Goal: Information Seeking & Learning: Learn about a topic

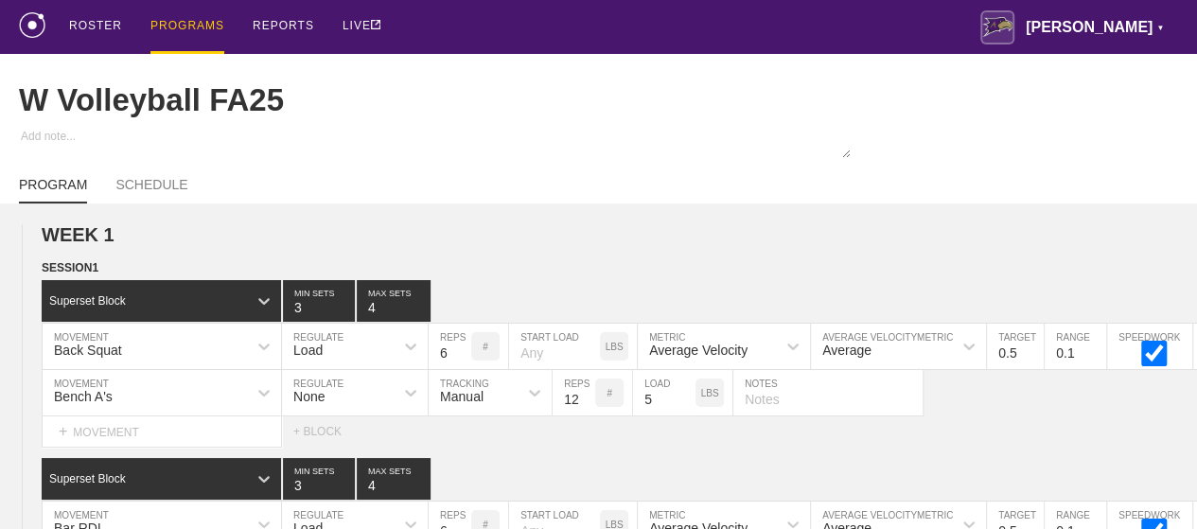
click at [174, 24] on div "PROGRAMS" at bounding box center [187, 27] width 74 height 54
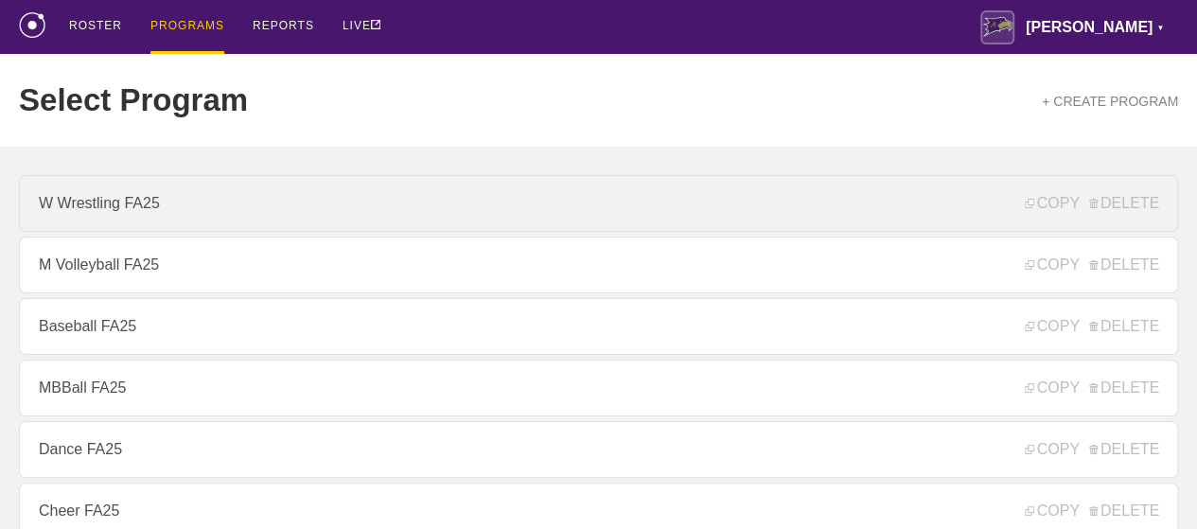
scroll to position [284, 0]
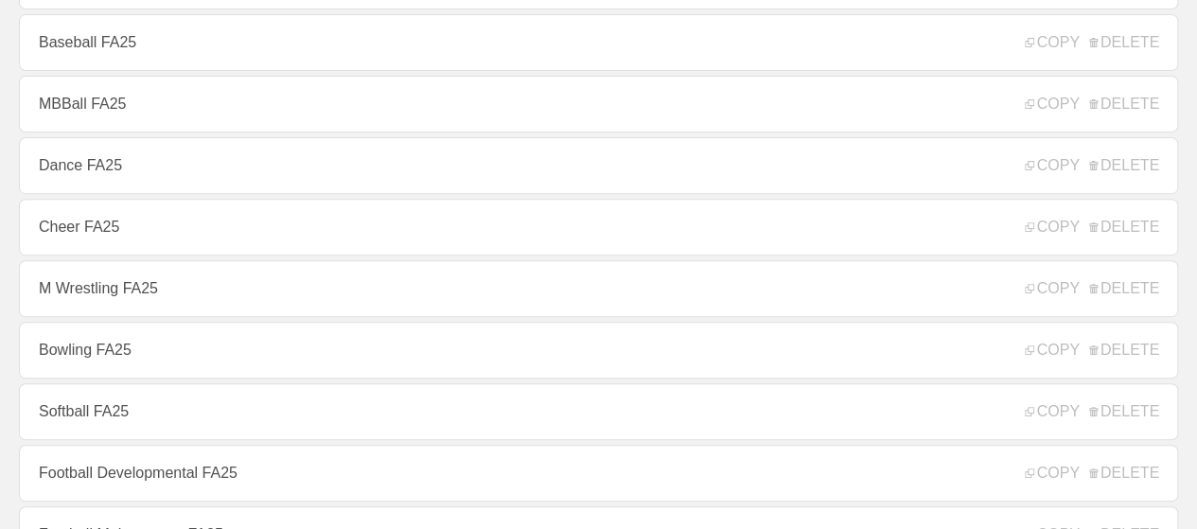
click at [97, 178] on link "Dance FA25" at bounding box center [598, 165] width 1159 height 57
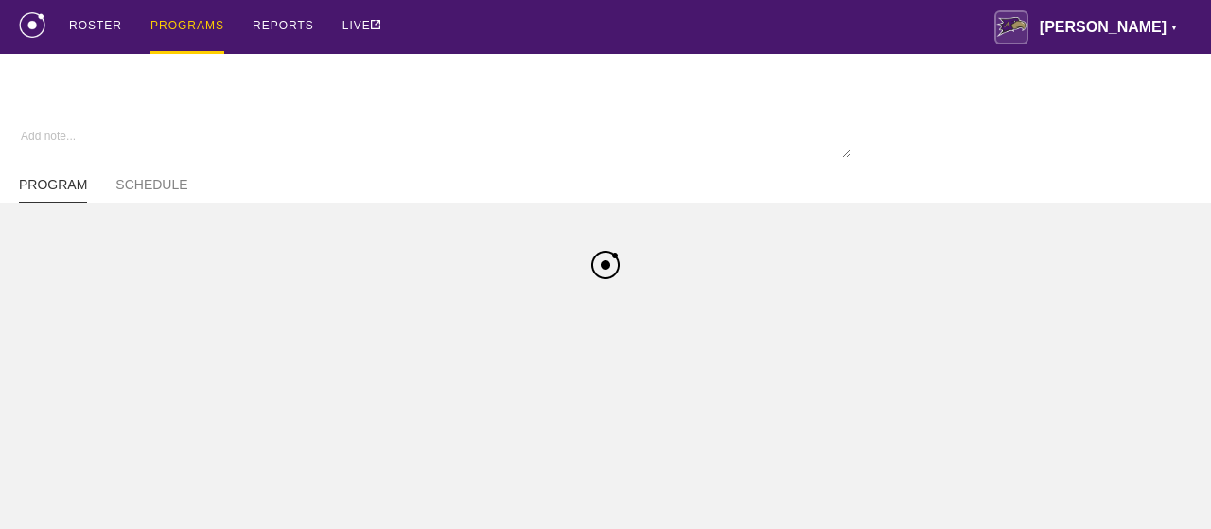
type textarea "x"
type input "Dance FA25"
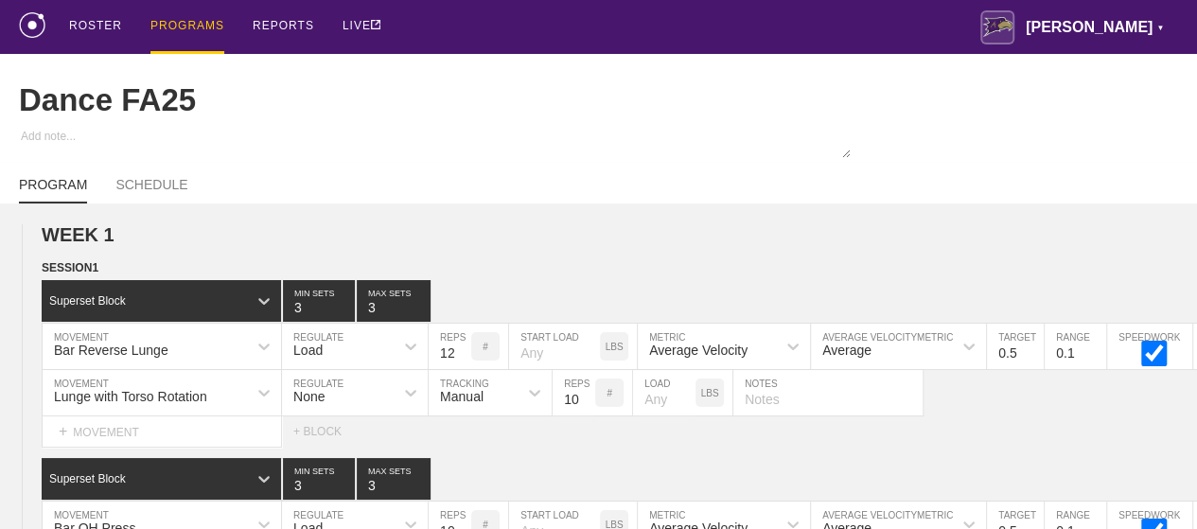
click at [184, 27] on div "PROGRAMS" at bounding box center [187, 27] width 74 height 54
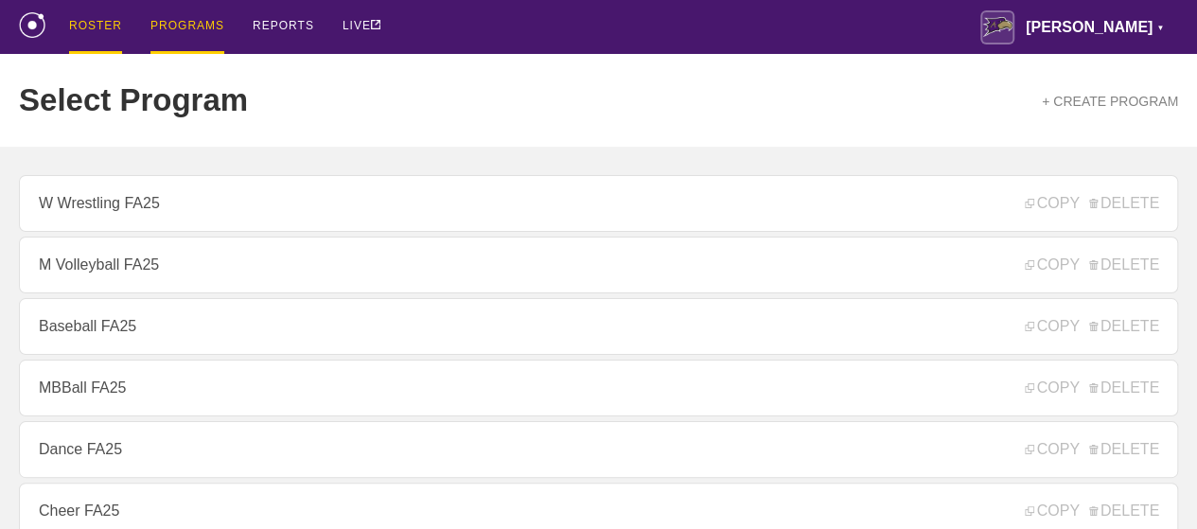
click at [91, 28] on div "ROSTER" at bounding box center [95, 27] width 53 height 54
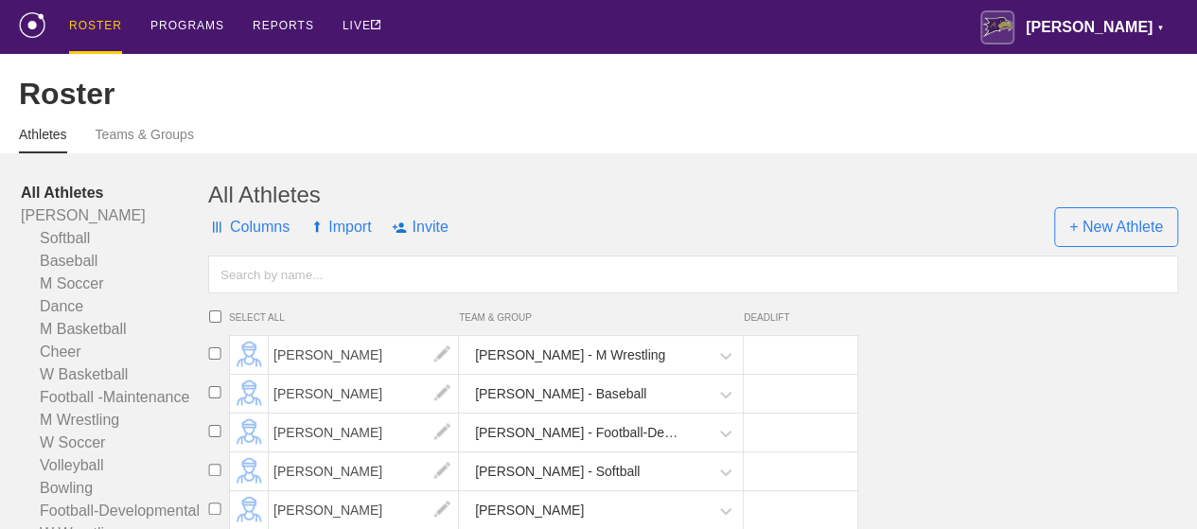
click at [91, 28] on div "ROSTER" at bounding box center [95, 27] width 53 height 54
click at [67, 363] on link "Cheer" at bounding box center [114, 352] width 187 height 23
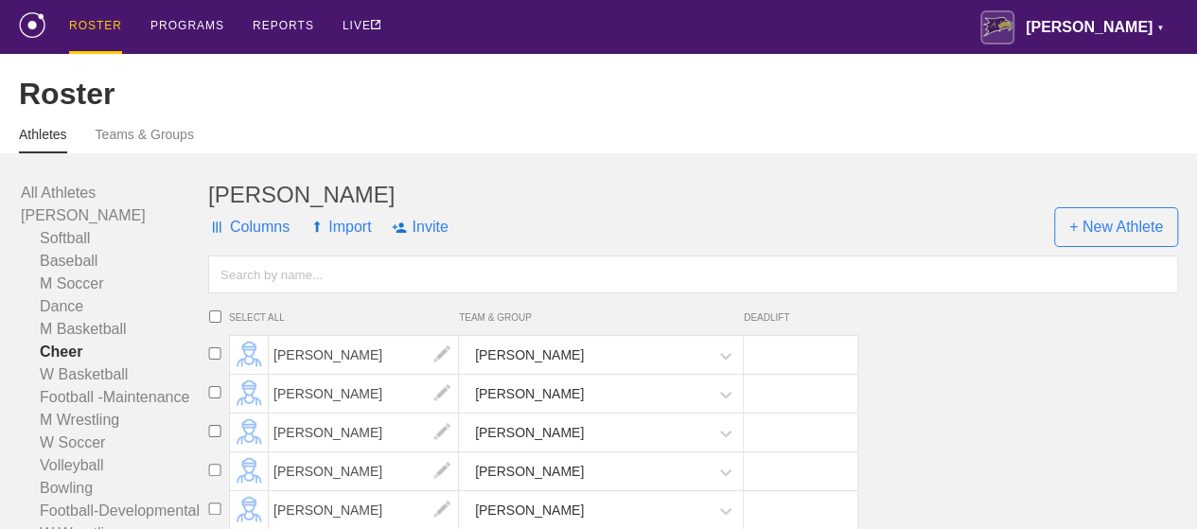
click at [421, 293] on input "text" at bounding box center [693, 274] width 970 height 38
type input "ka"
click at [303, 374] on span "Kaedence [PERSON_NAME]" at bounding box center [364, 355] width 190 height 38
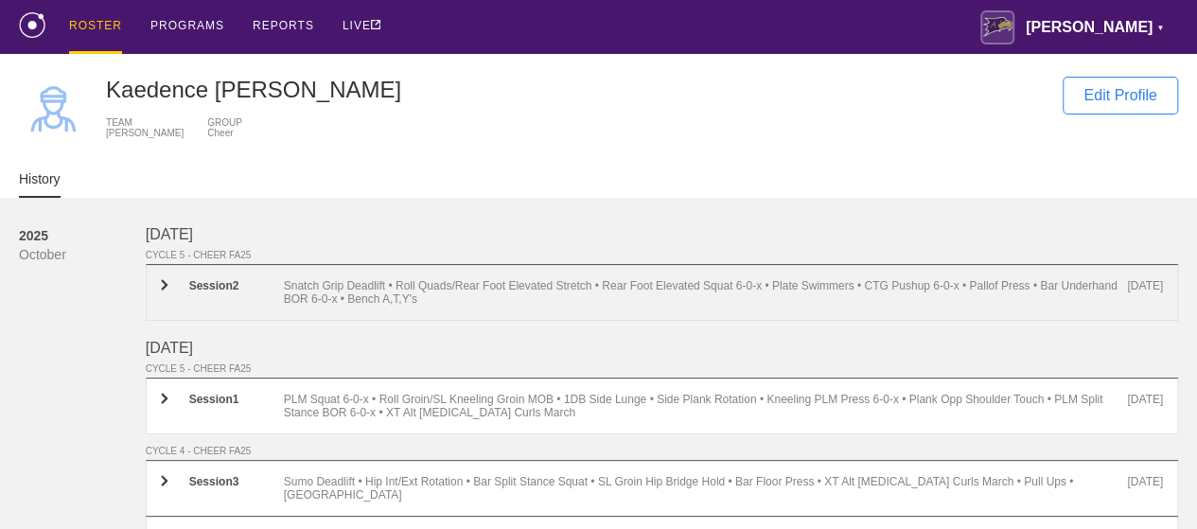
click at [443, 298] on div "Snatch Grip Deadlift • Roll Quads/Rear Foot Elevated Stretch • Rear Foot Elevat…" at bounding box center [706, 292] width 844 height 26
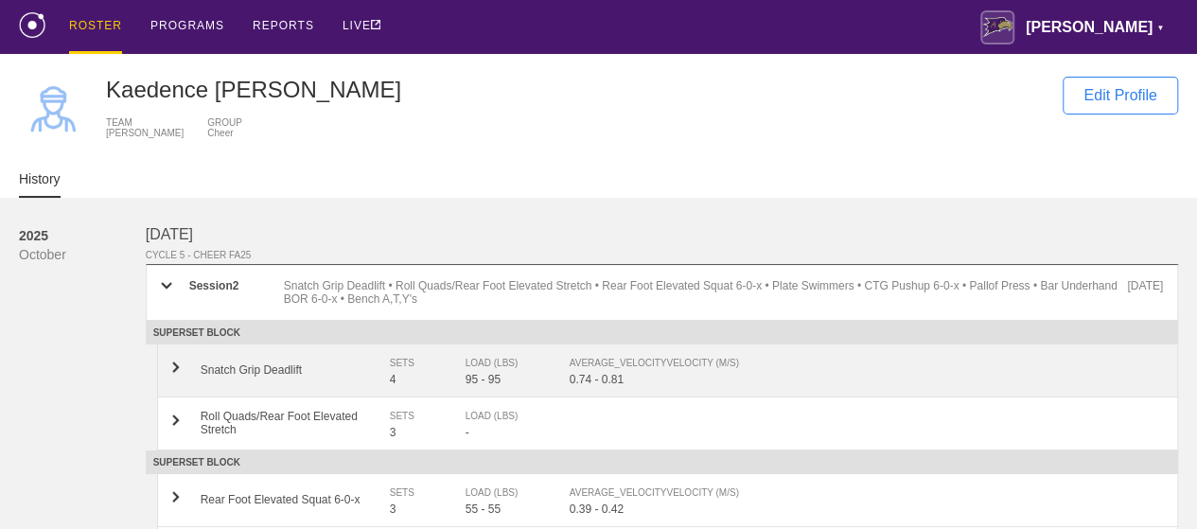
click at [625, 386] on div "0.74 - 0.81" at bounding box center [865, 379] width 593 height 13
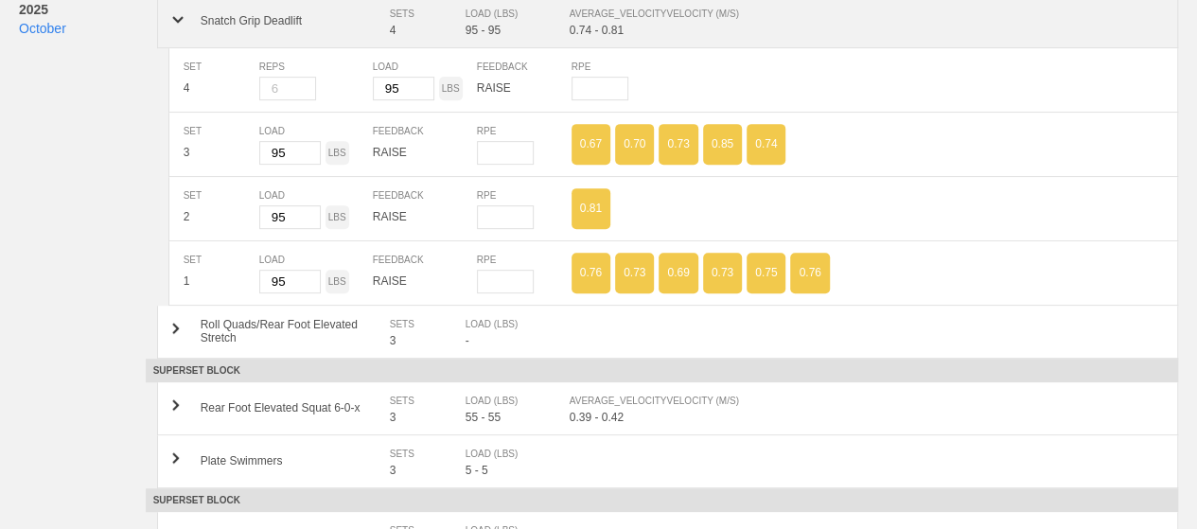
scroll to position [378, 0]
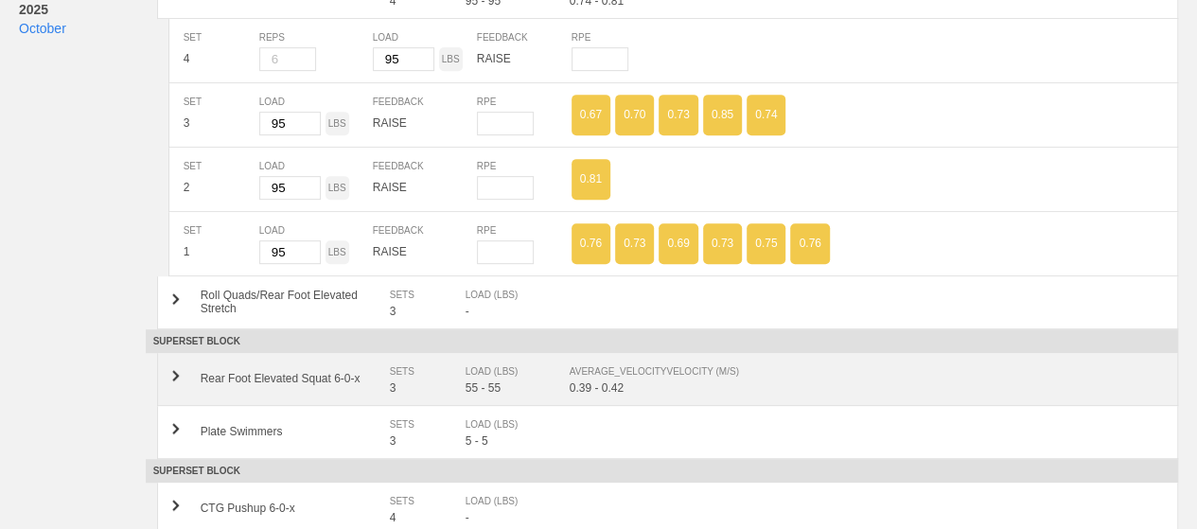
click at [634, 392] on div "0.39 - 0.42" at bounding box center [865, 387] width 593 height 13
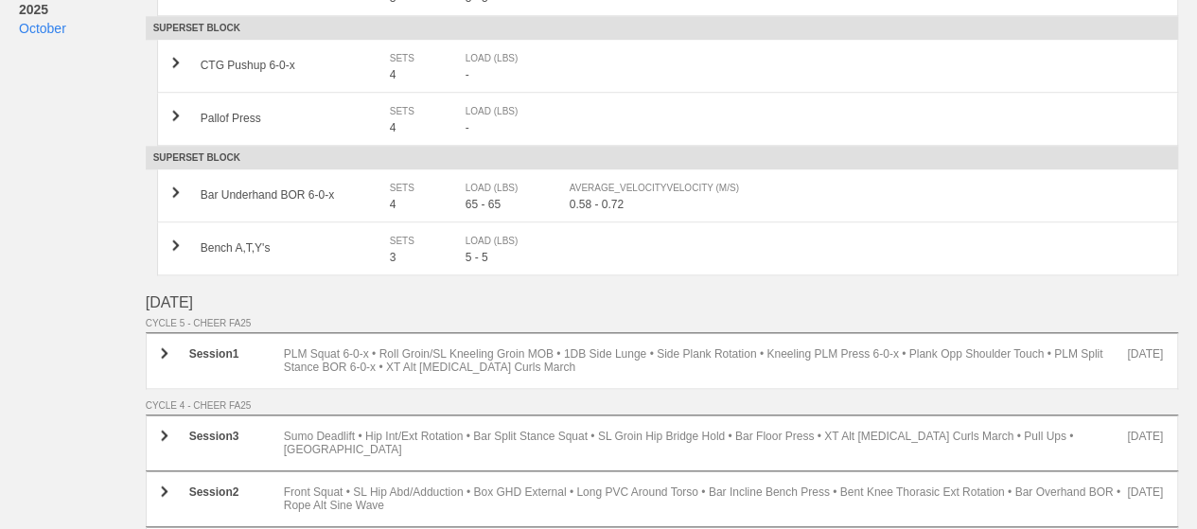
scroll to position [1041, 0]
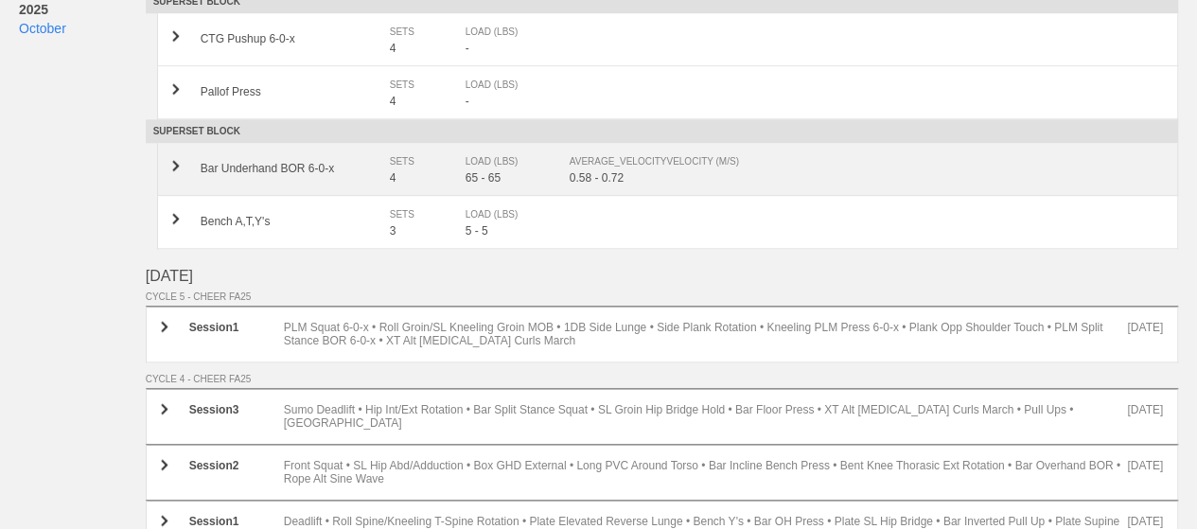
click at [590, 169] on div "AVERAGE_VELOCITY VELOCITY (M/S)" at bounding box center [856, 161] width 574 height 19
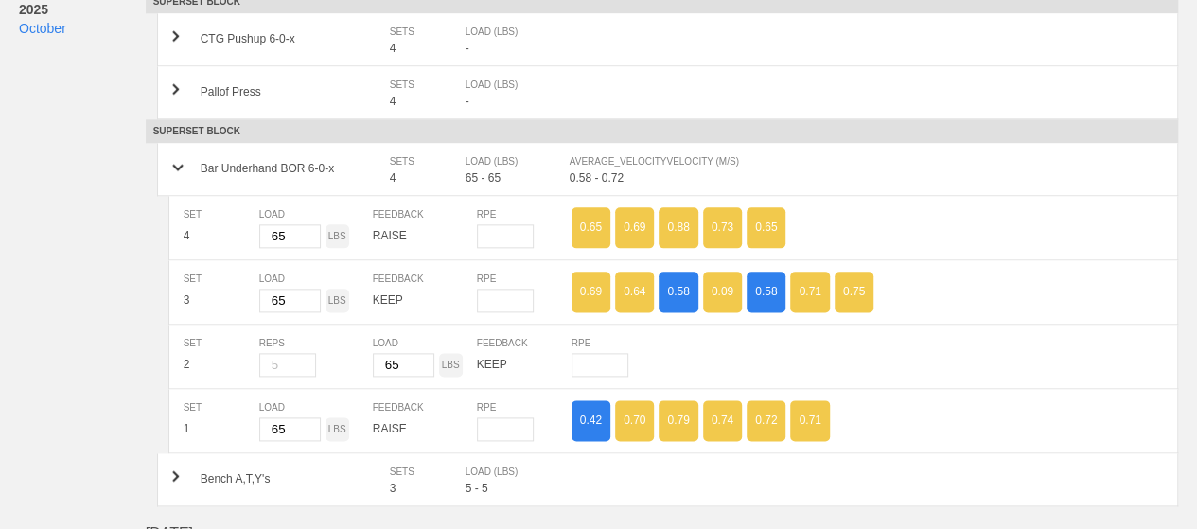
scroll to position [0, 0]
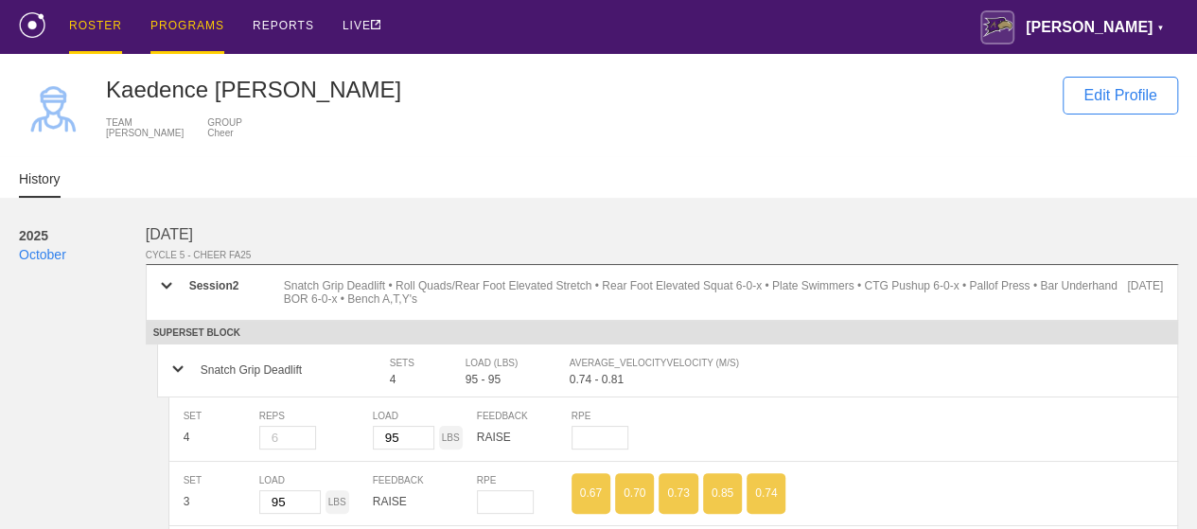
click at [188, 27] on div "PROGRAMS" at bounding box center [187, 27] width 74 height 54
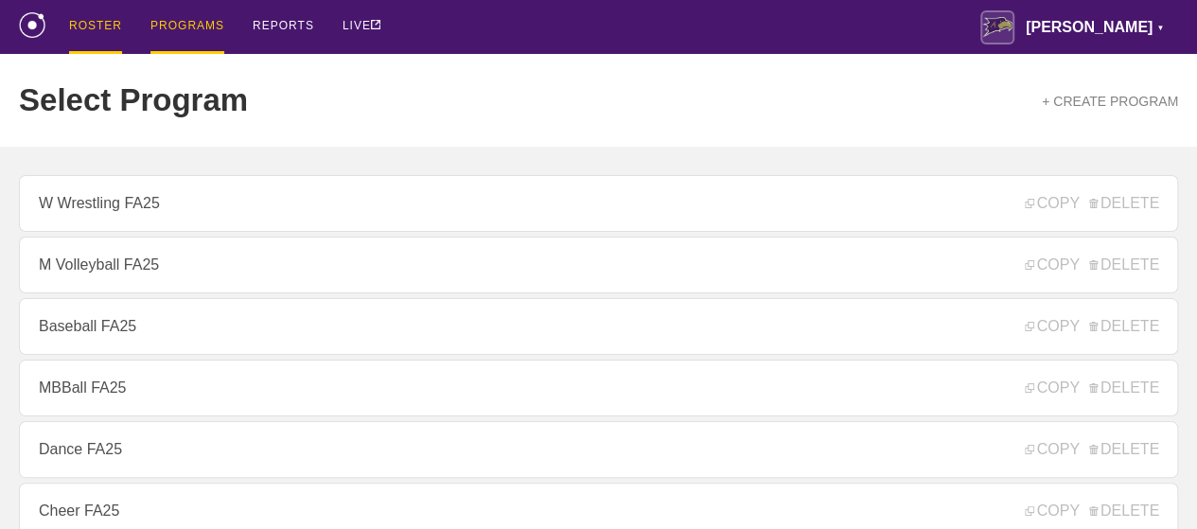
click at [96, 24] on div "ROSTER" at bounding box center [95, 27] width 53 height 54
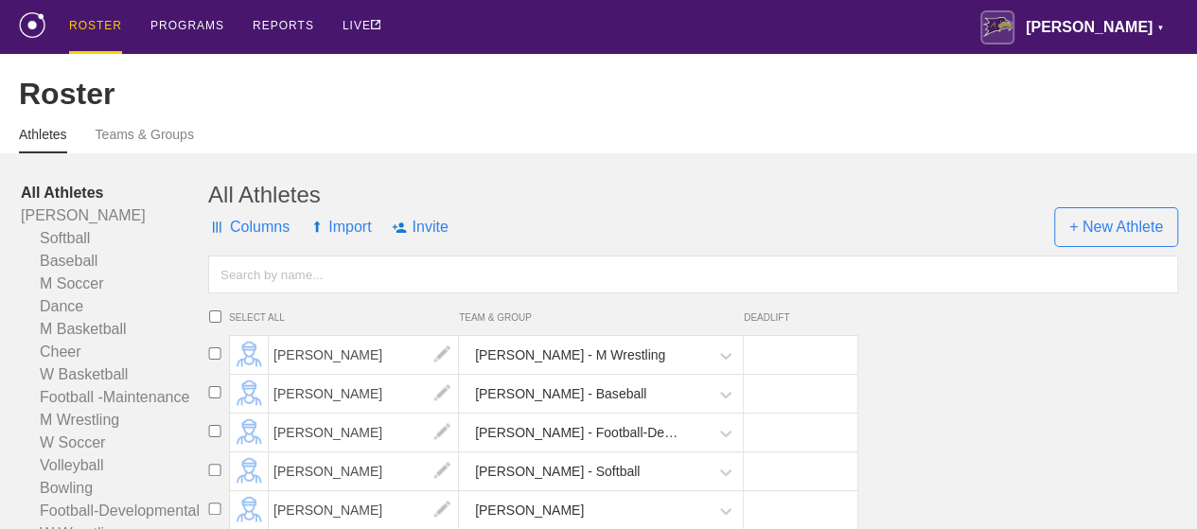
click at [323, 293] on input "text" at bounding box center [693, 274] width 970 height 38
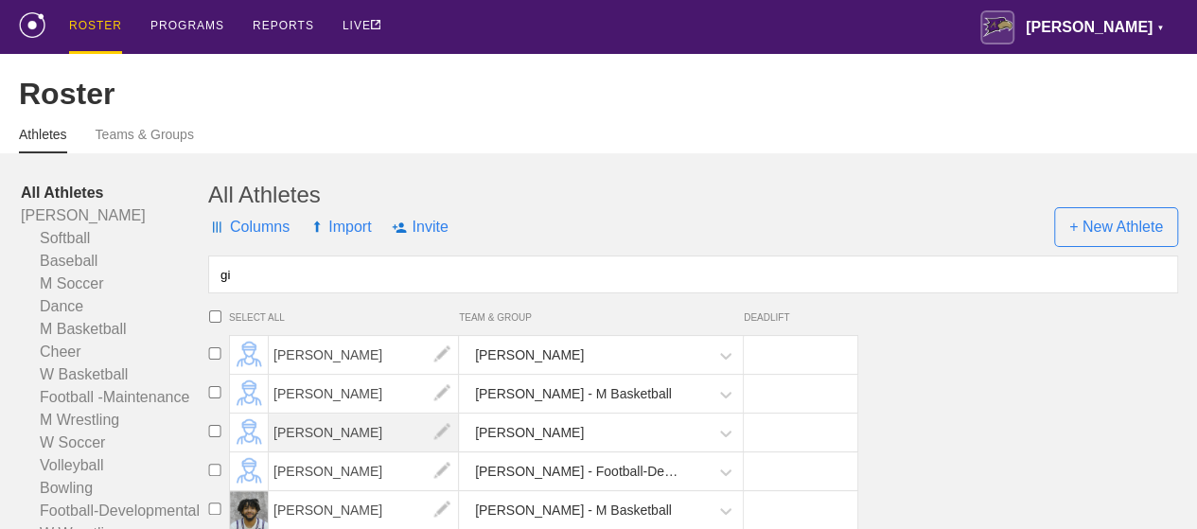
type input "gi"
click at [347, 451] on span "[PERSON_NAME]" at bounding box center [364, 432] width 190 height 38
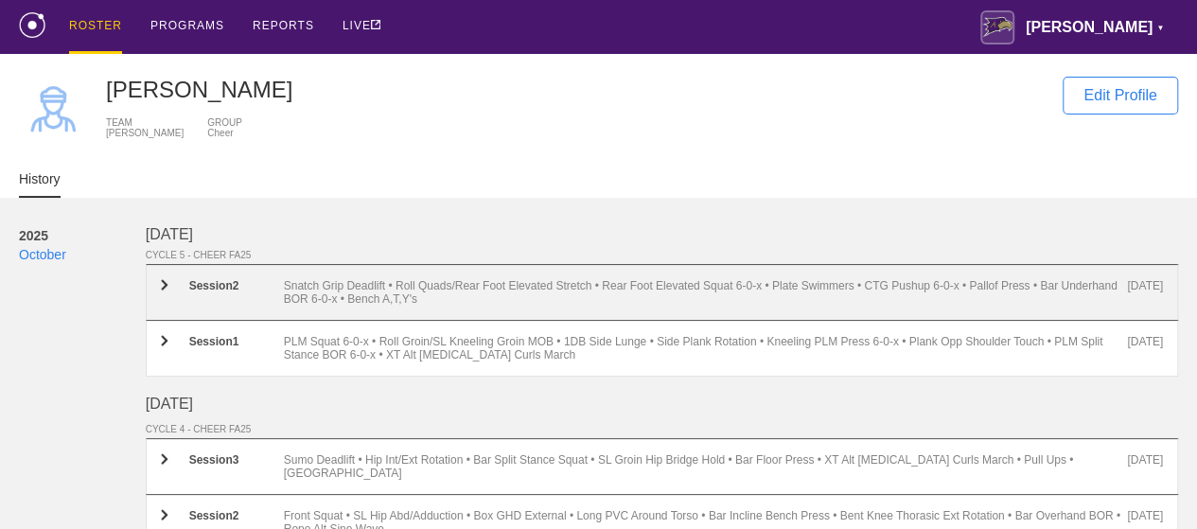
click at [399, 299] on div "Snatch Grip Deadlift • Roll Quads/Rear Foot Elevated Stretch • Rear Foot Elevat…" at bounding box center [706, 292] width 844 height 26
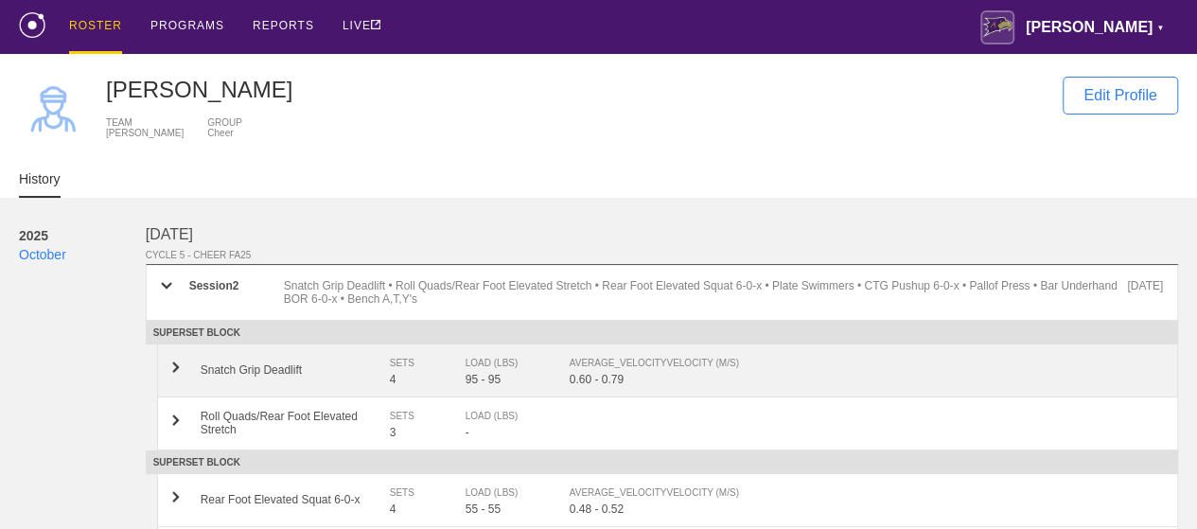
click at [605, 370] on div "AVERAGE_VELOCITY VELOCITY (M/S)" at bounding box center [856, 363] width 574 height 19
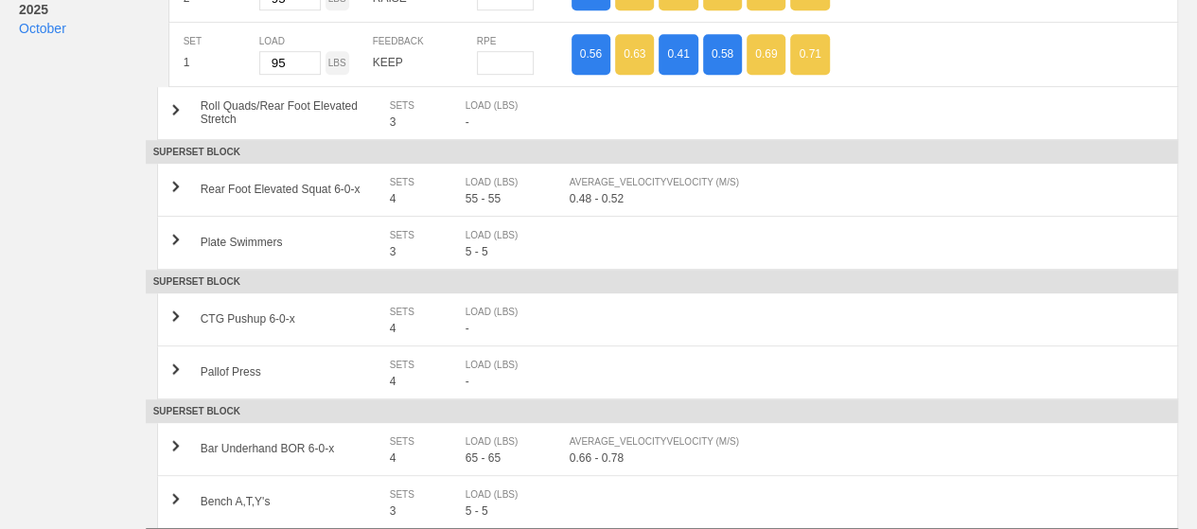
scroll to position [662, 0]
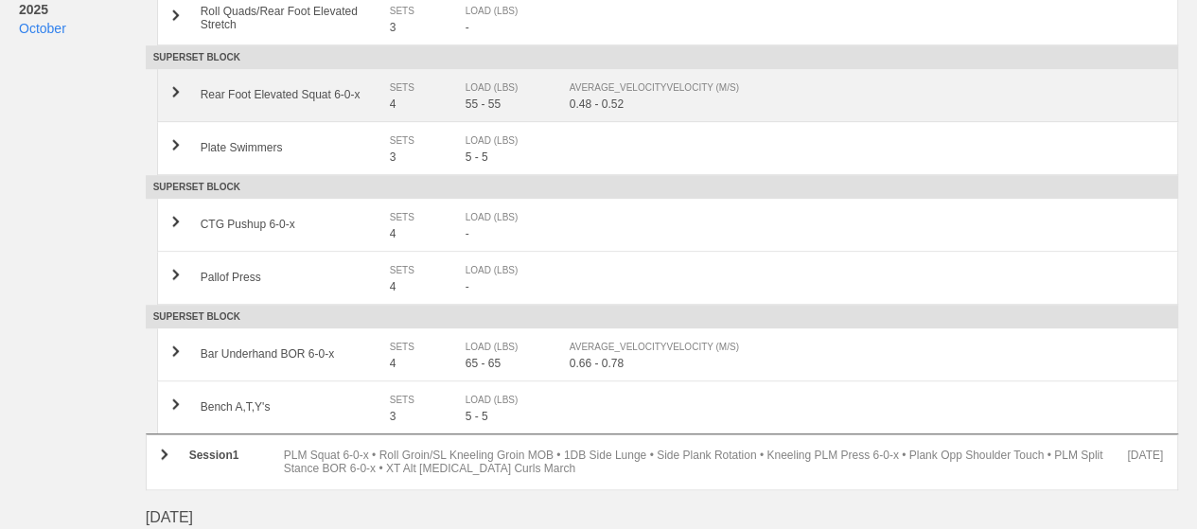
click at [519, 109] on div "55 - 55" at bounding box center [517, 103] width 104 height 13
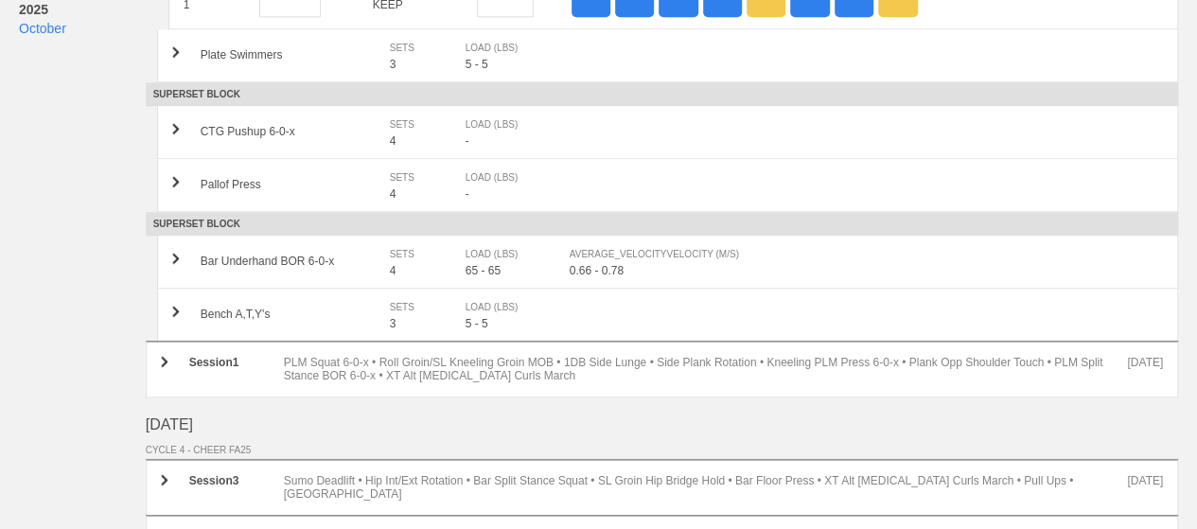
scroll to position [1041, 0]
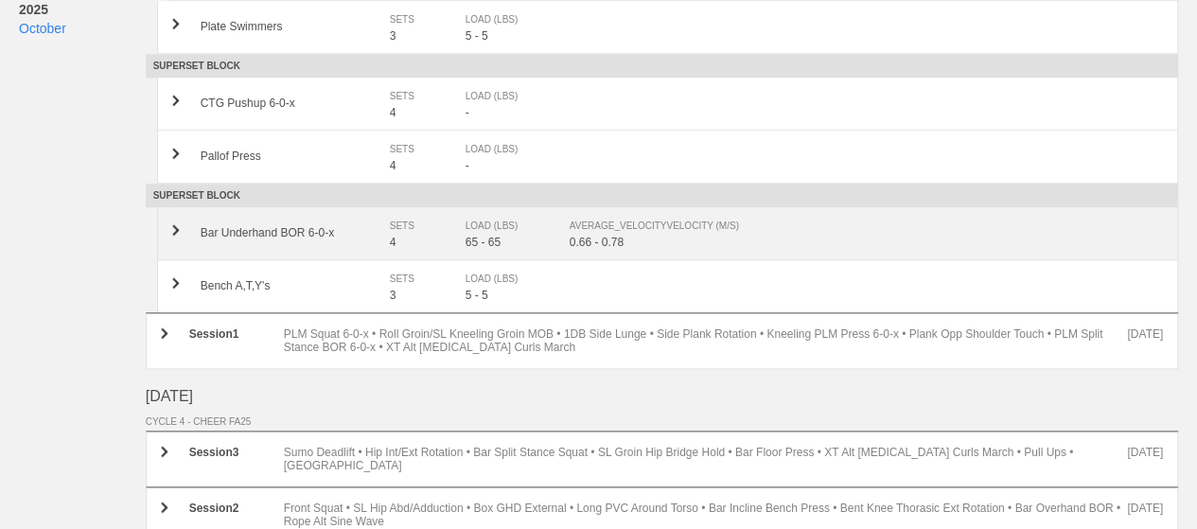
click at [589, 230] on div "AVERAGE_VELOCITY VELOCITY (M/S)" at bounding box center [856, 226] width 574 height 19
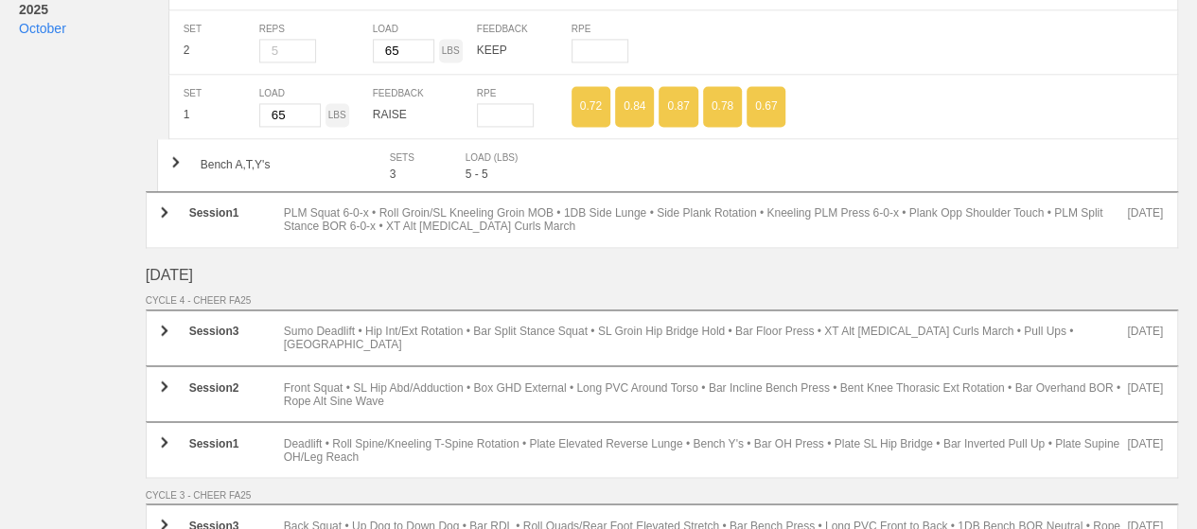
scroll to position [0, 0]
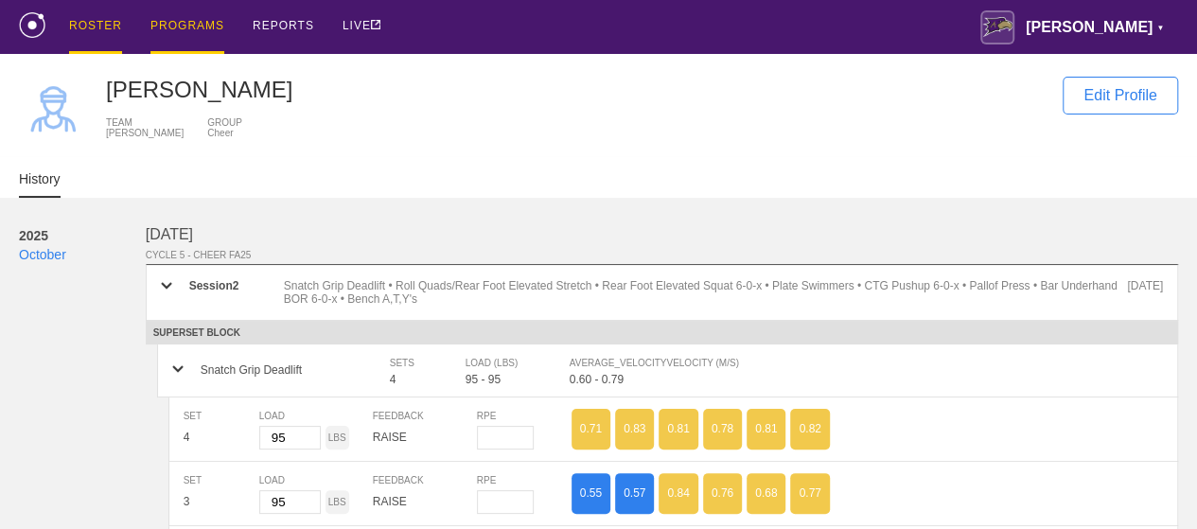
click at [172, 20] on div "PROGRAMS" at bounding box center [187, 27] width 74 height 54
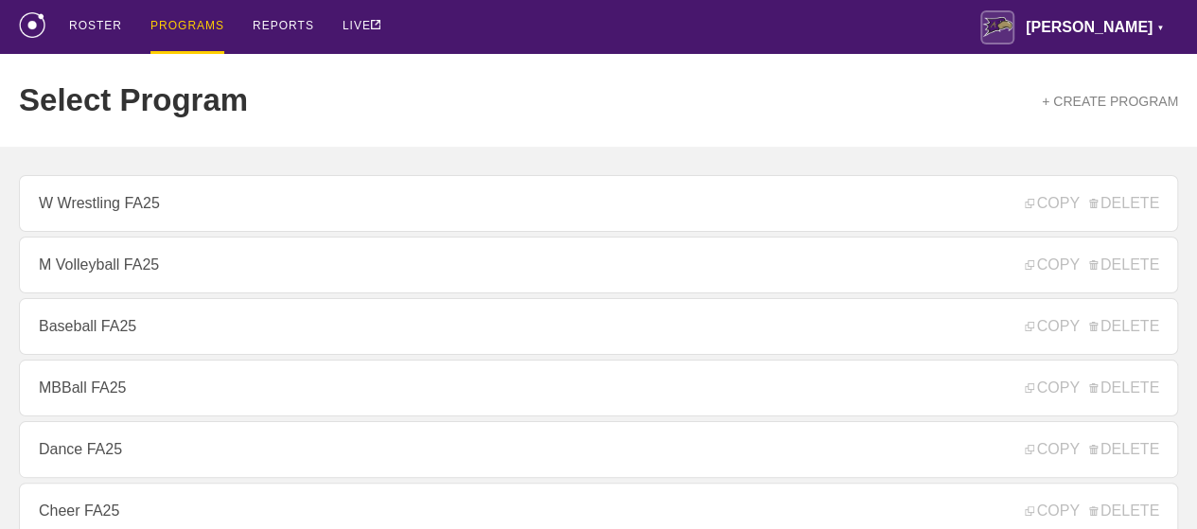
click at [181, 25] on div "PROGRAMS" at bounding box center [187, 27] width 74 height 54
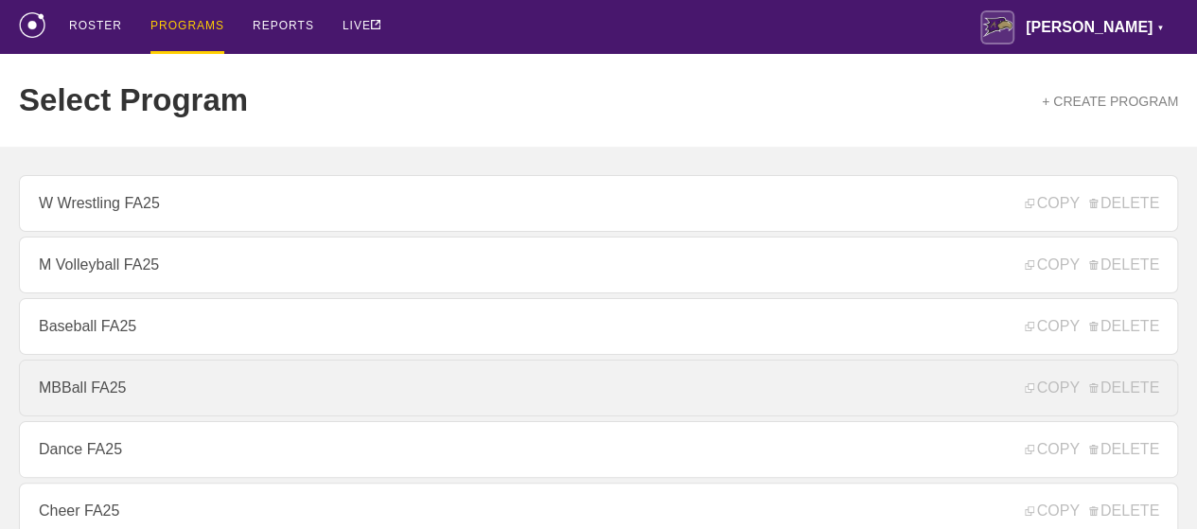
scroll to position [284, 0]
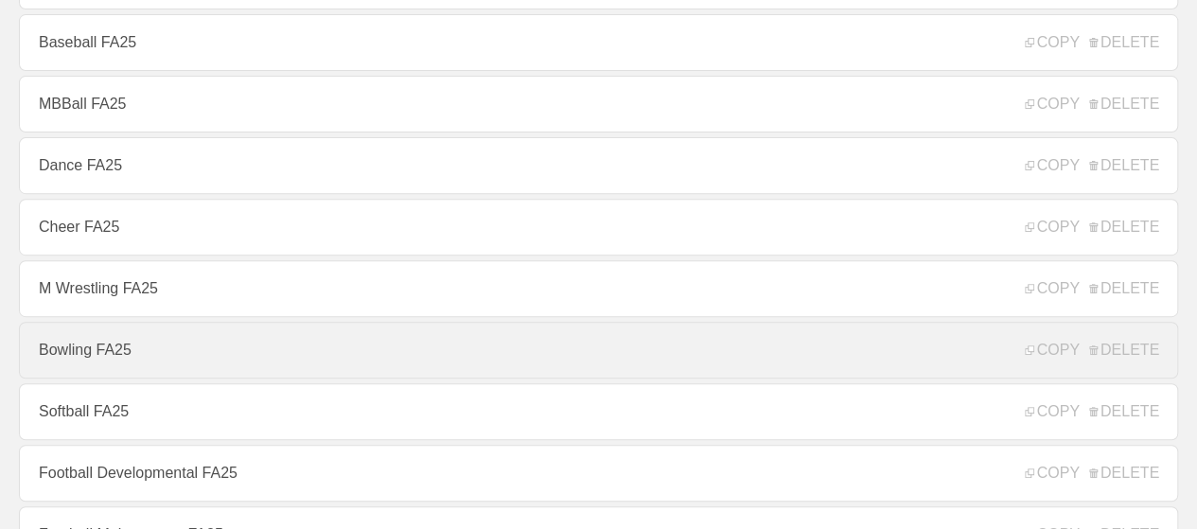
click at [85, 360] on link "Bowling FA25" at bounding box center [598, 350] width 1159 height 57
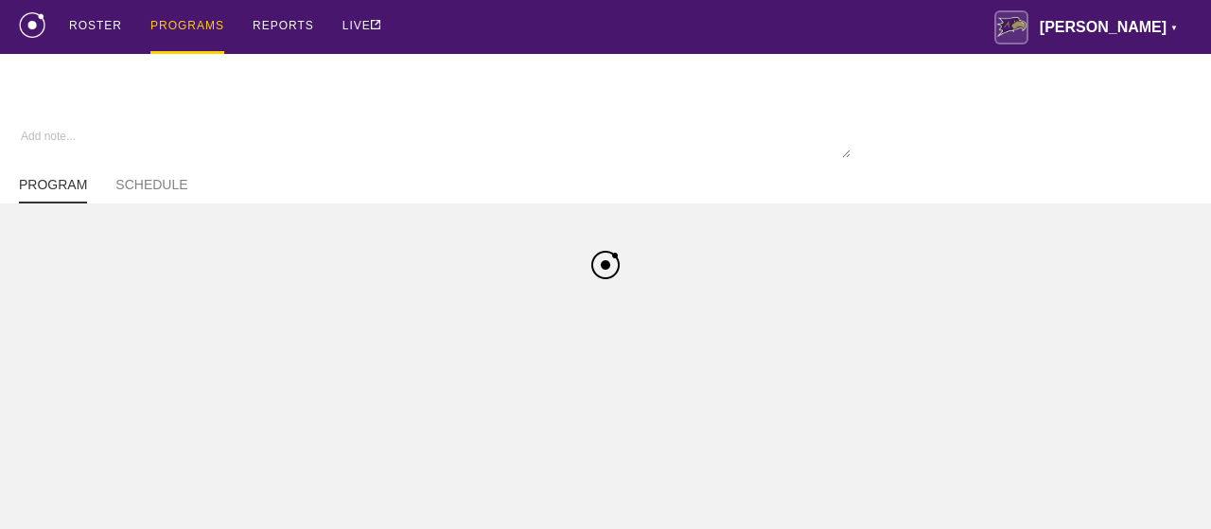
type textarea "x"
type input "Bowling FA25"
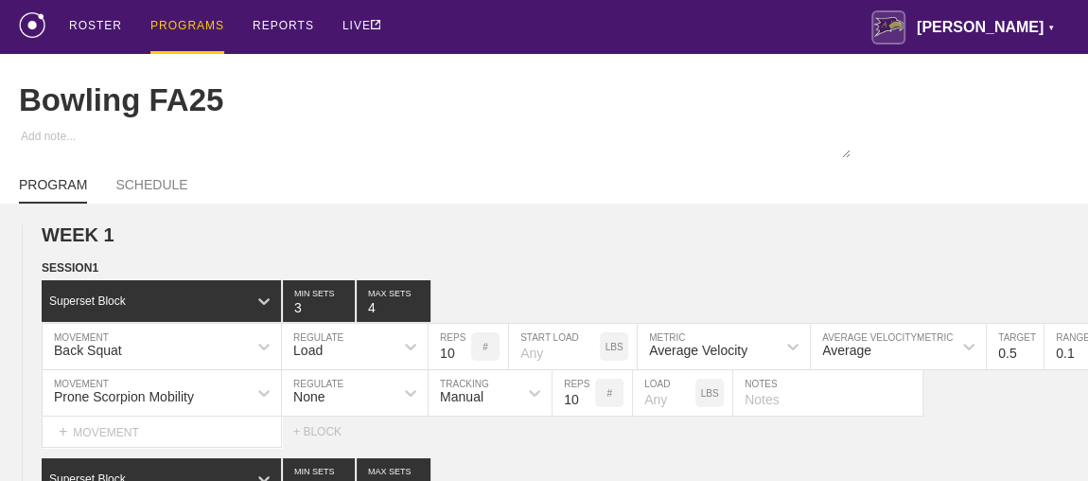
click at [188, 25] on div "PROGRAMS" at bounding box center [187, 27] width 74 height 54
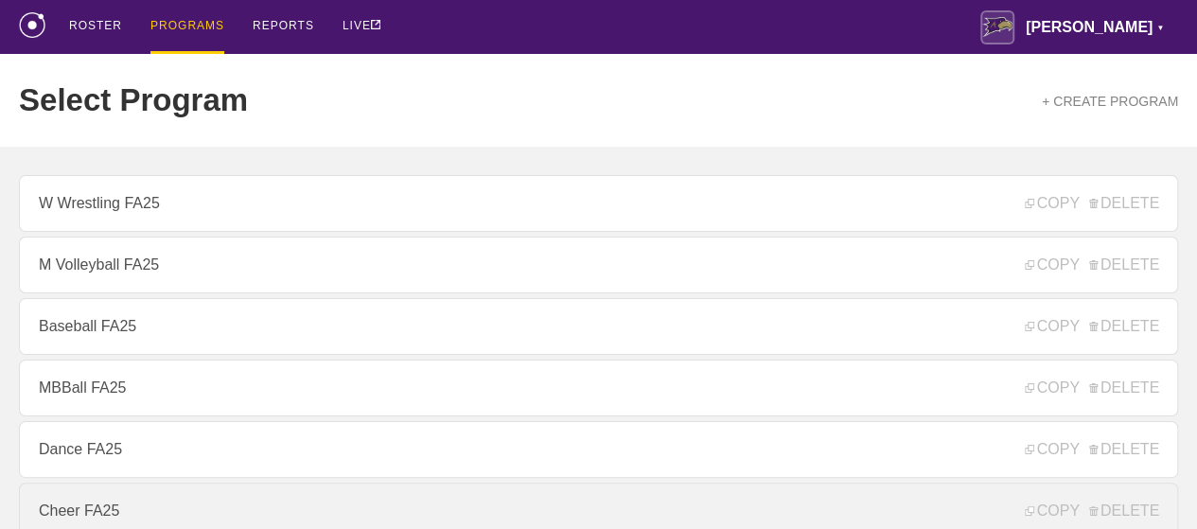
click at [70, 506] on link "Cheer FA25" at bounding box center [598, 510] width 1159 height 57
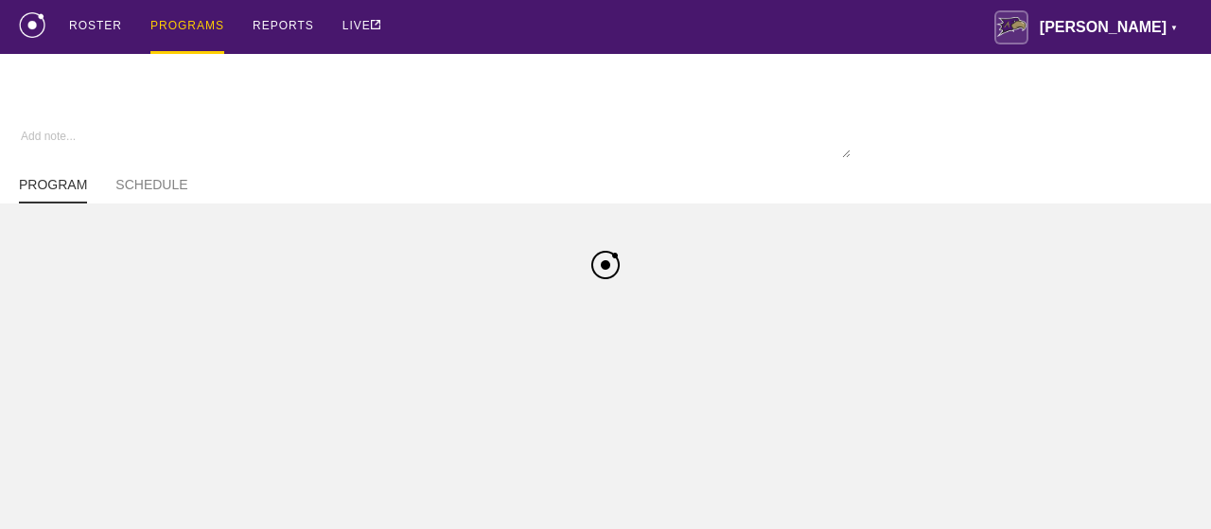
type textarea "x"
type input "Cheer FA25"
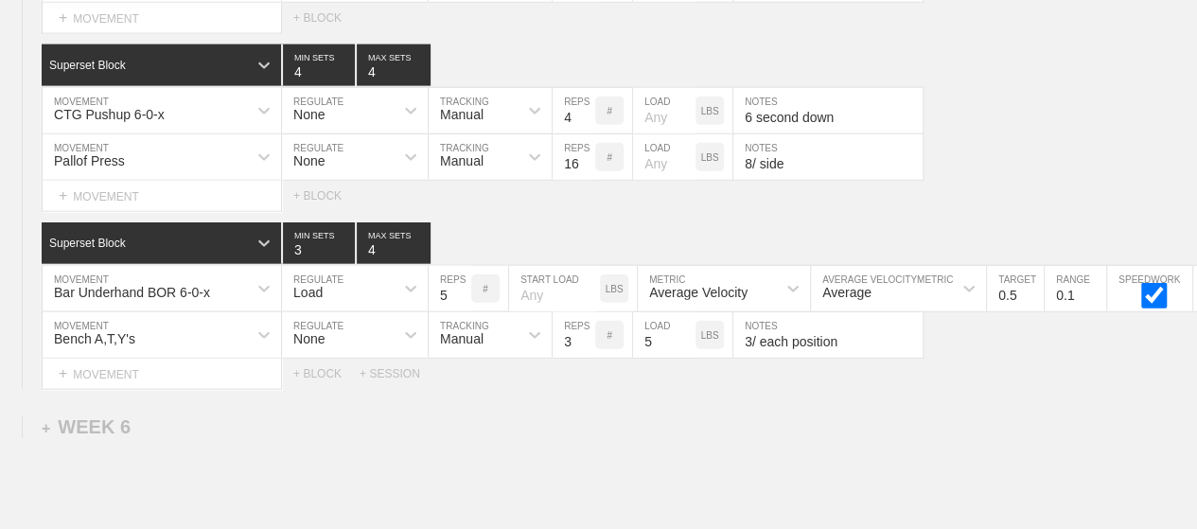
scroll to position [9639, 0]
